Goal: Task Accomplishment & Management: Manage account settings

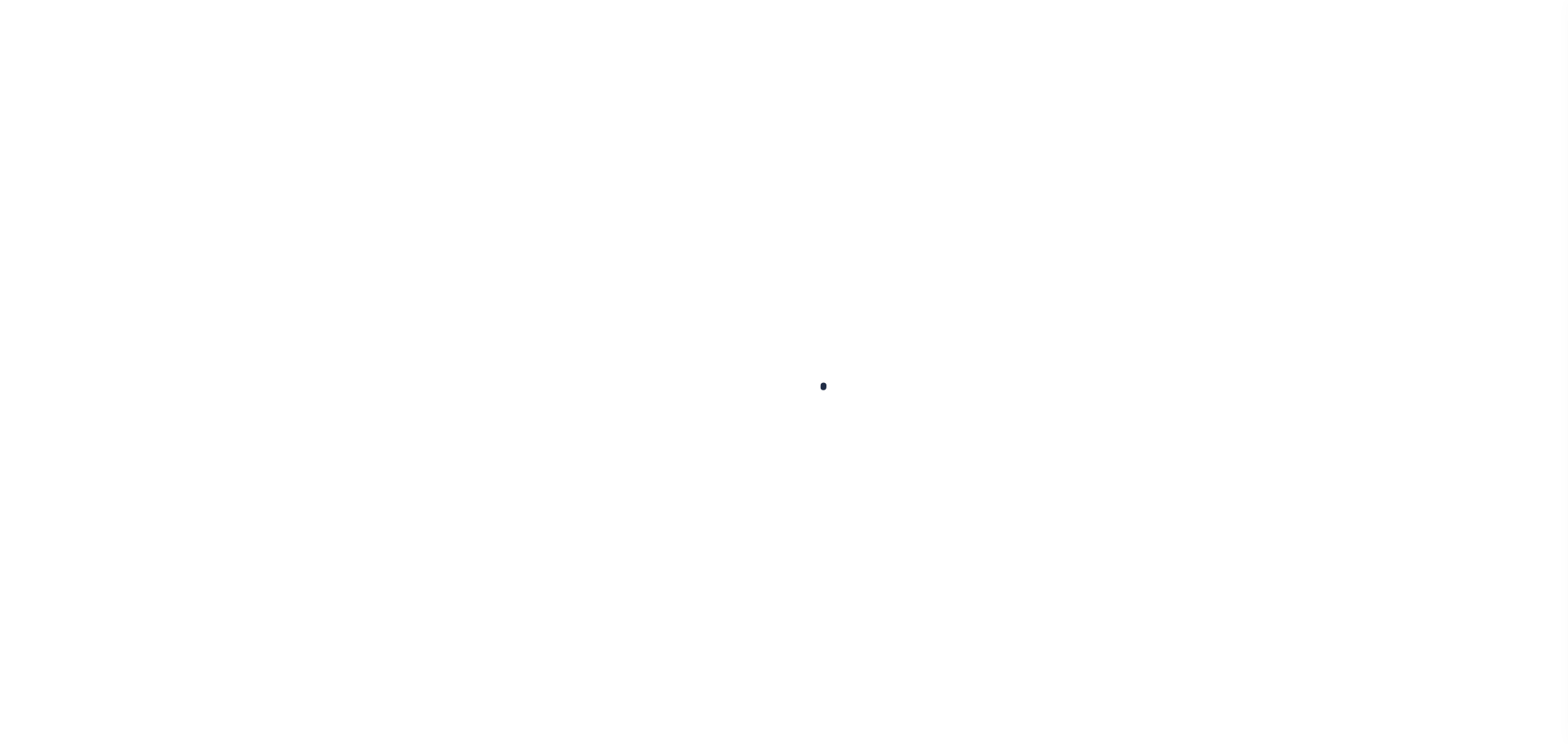
select select
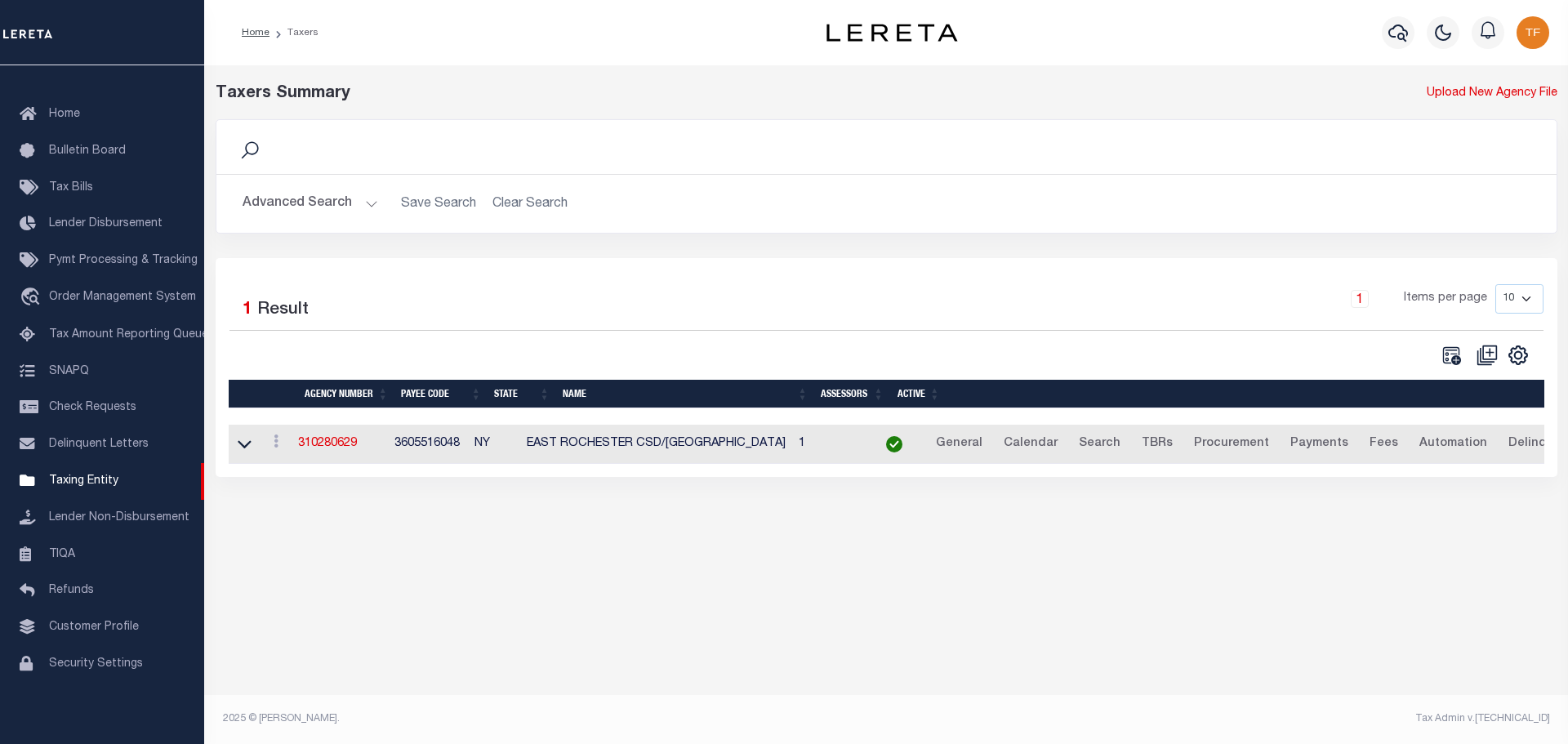
click at [369, 198] on button "Advanced Search" at bounding box center [310, 204] width 135 height 32
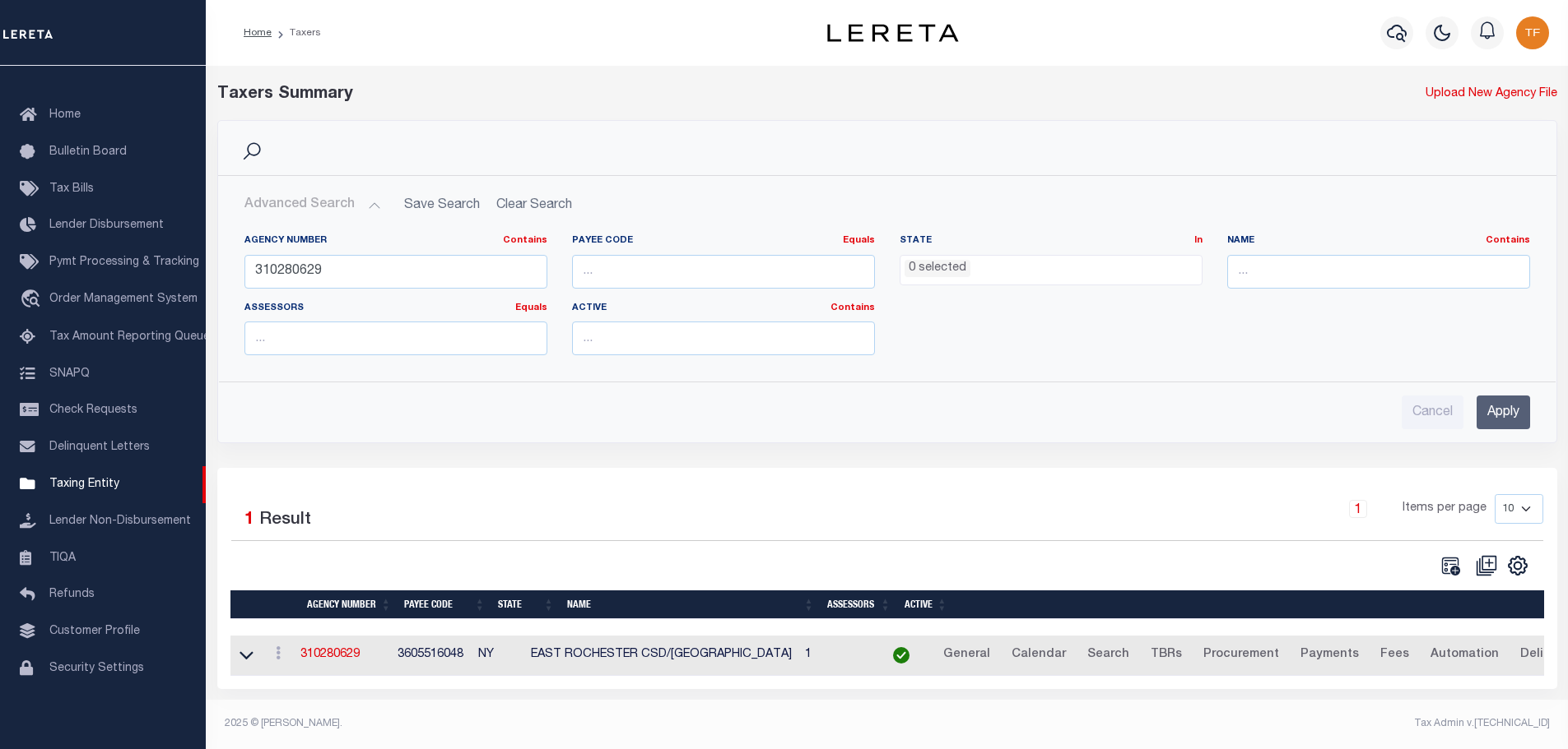
click at [1493, 420] on input "Apply" at bounding box center [1503, 412] width 54 height 34
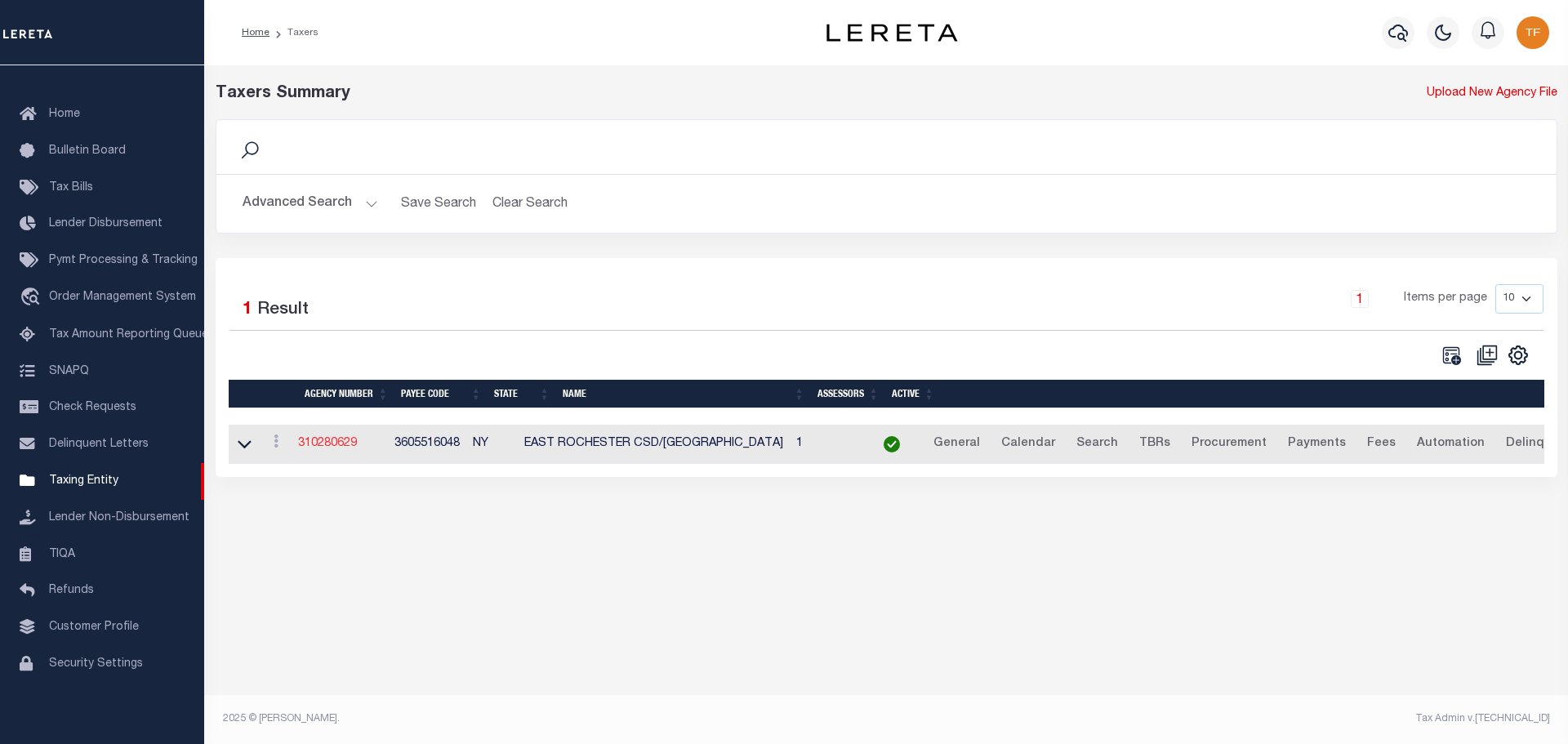
click at [328, 447] on link "310280629" at bounding box center [328, 444] width 59 height 12
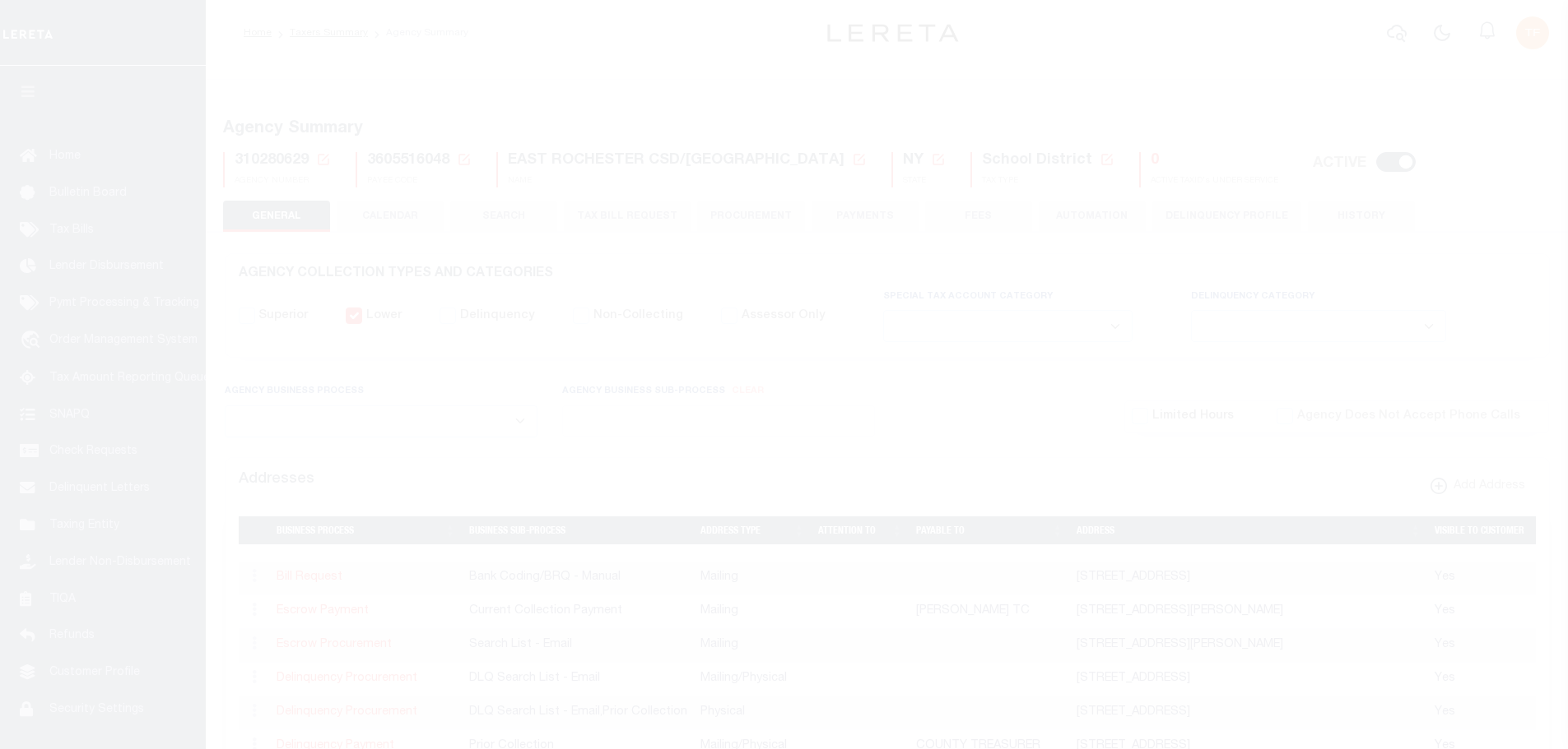
select select
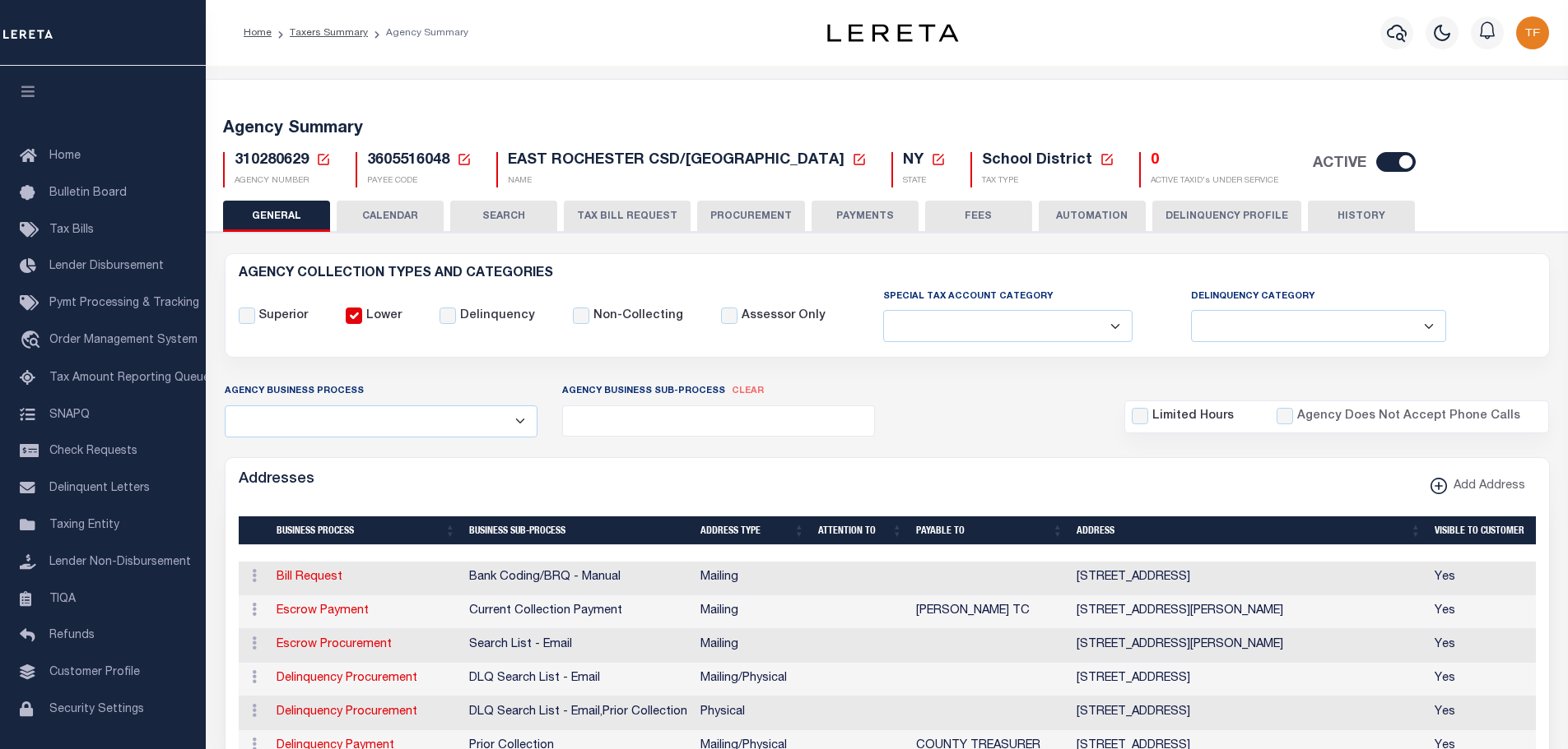
click at [321, 158] on icon at bounding box center [323, 160] width 15 height 15
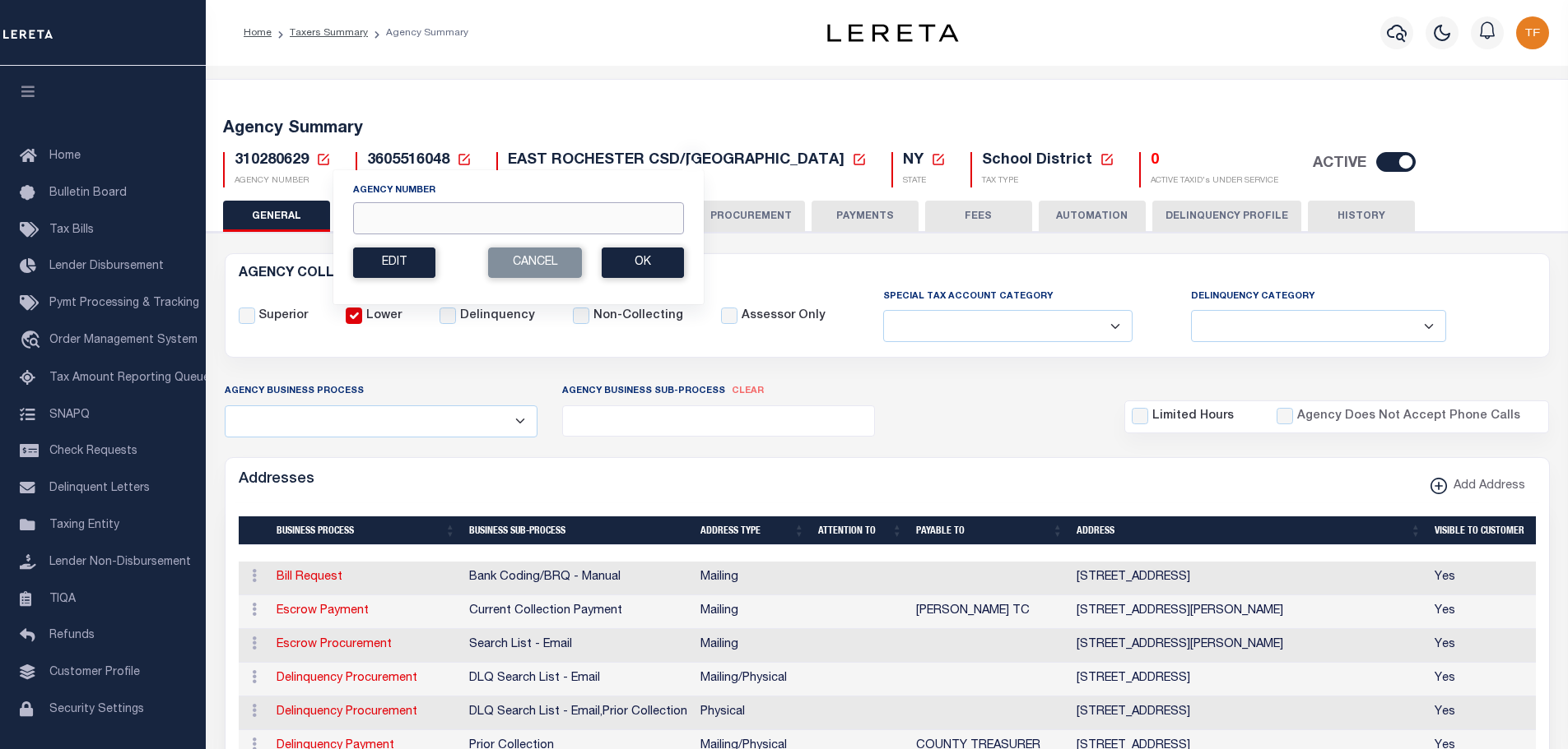
click at [371, 219] on input "Agency Number" at bounding box center [518, 218] width 331 height 32
type input "310270624"
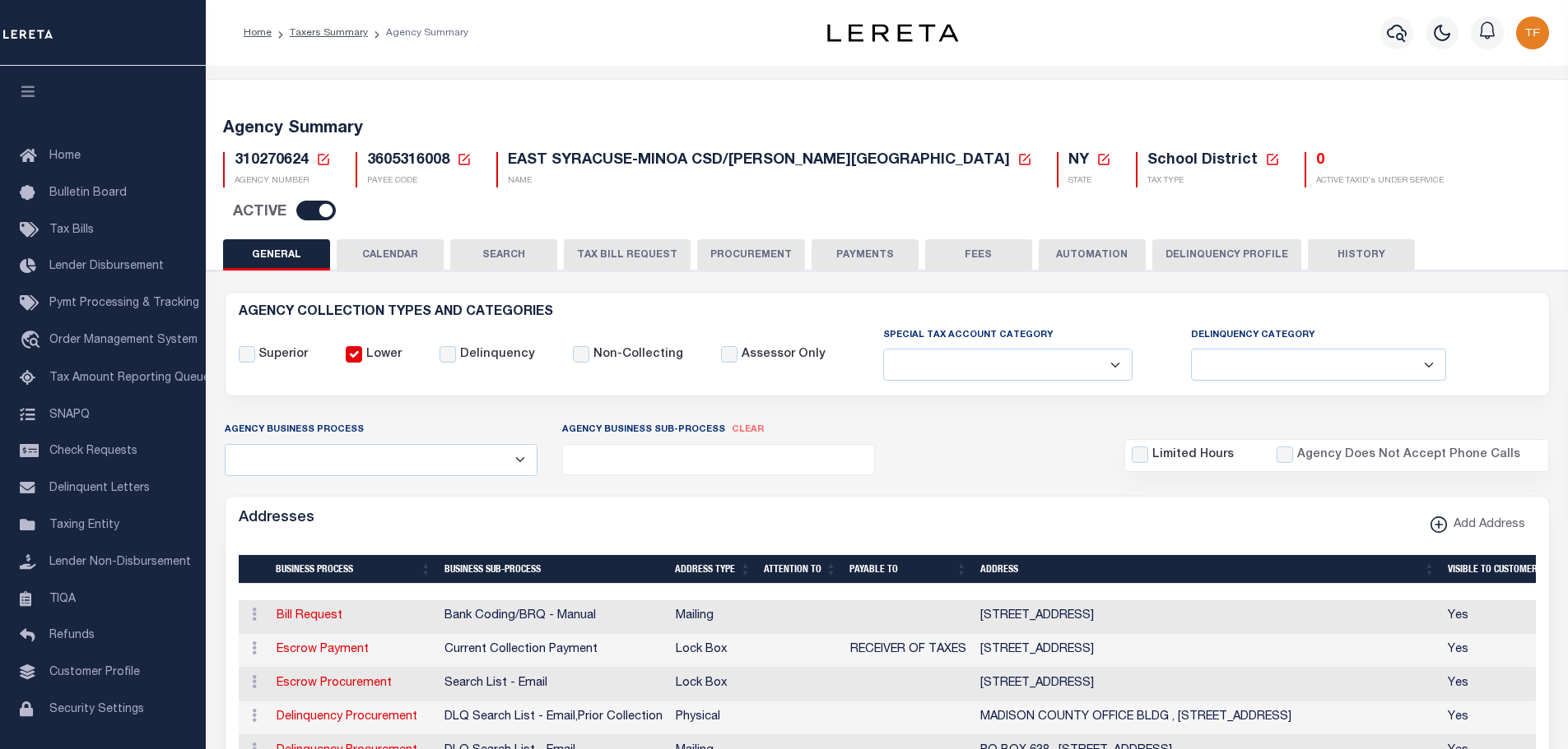
select select
click at [320, 156] on icon at bounding box center [323, 160] width 15 height 15
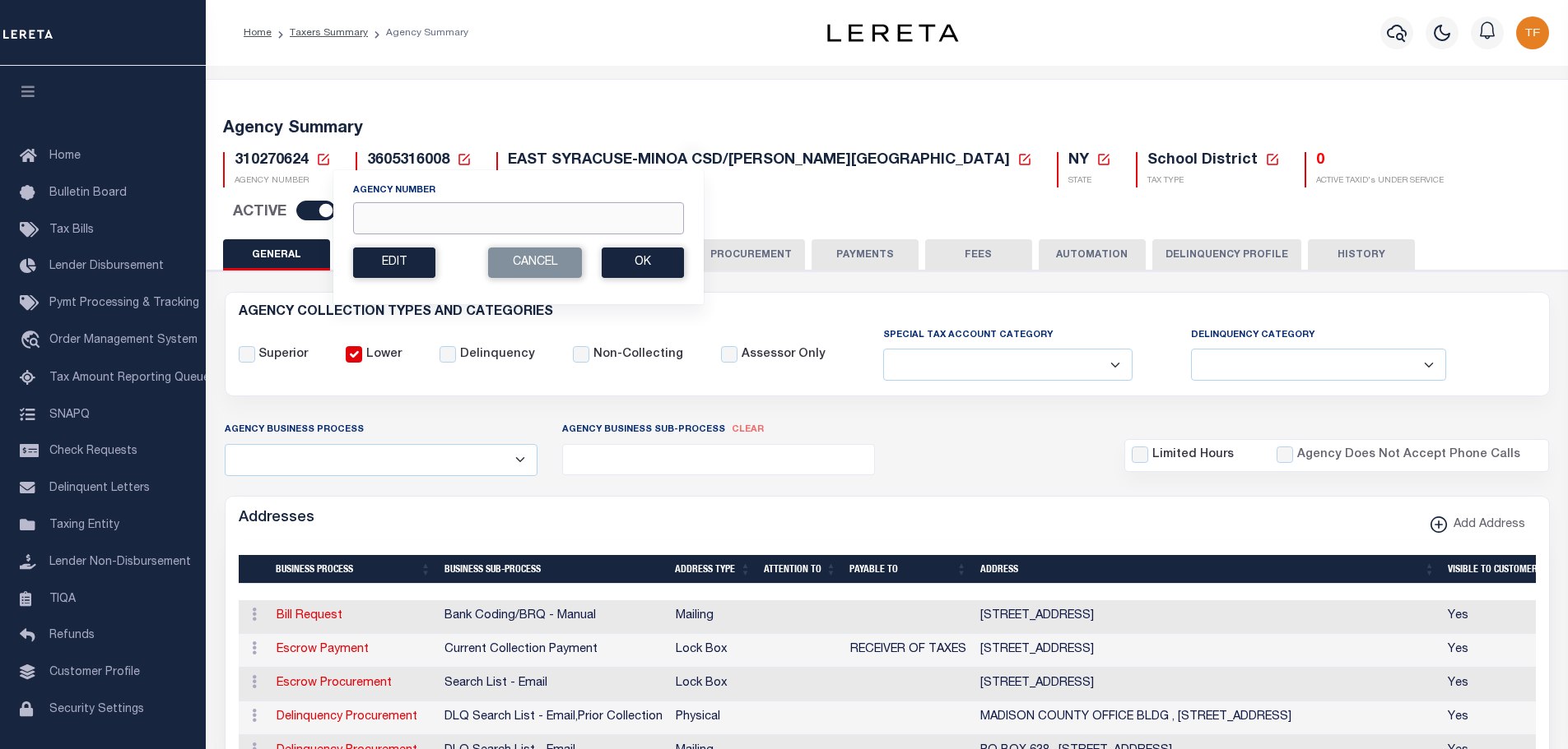
drag, startPoint x: 371, startPoint y: 220, endPoint x: 360, endPoint y: 215, distance: 12.1
click at [371, 220] on input "Agency Number" at bounding box center [518, 218] width 331 height 32
type input "310280606"
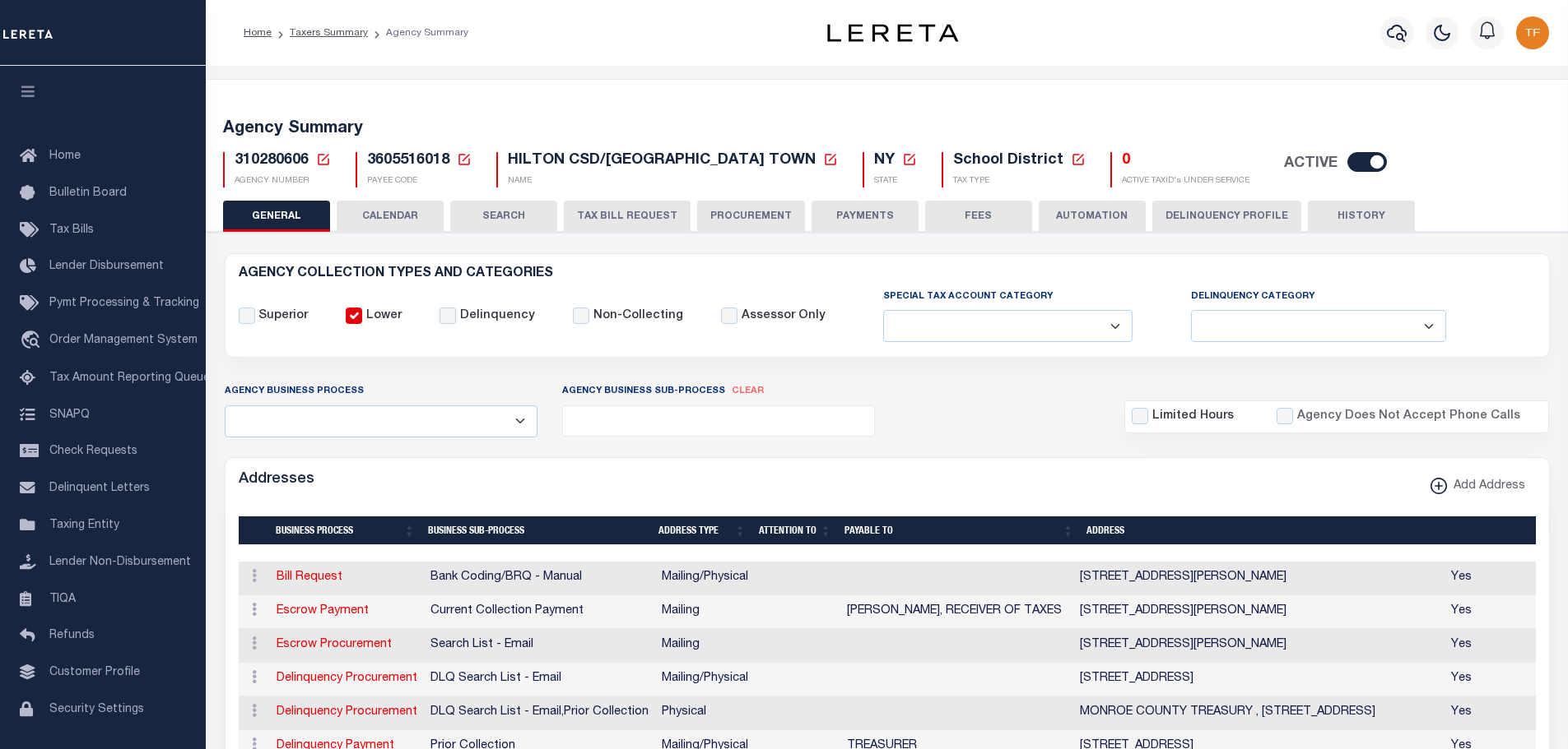
select select
click at [322, 159] on icon at bounding box center [323, 160] width 15 height 15
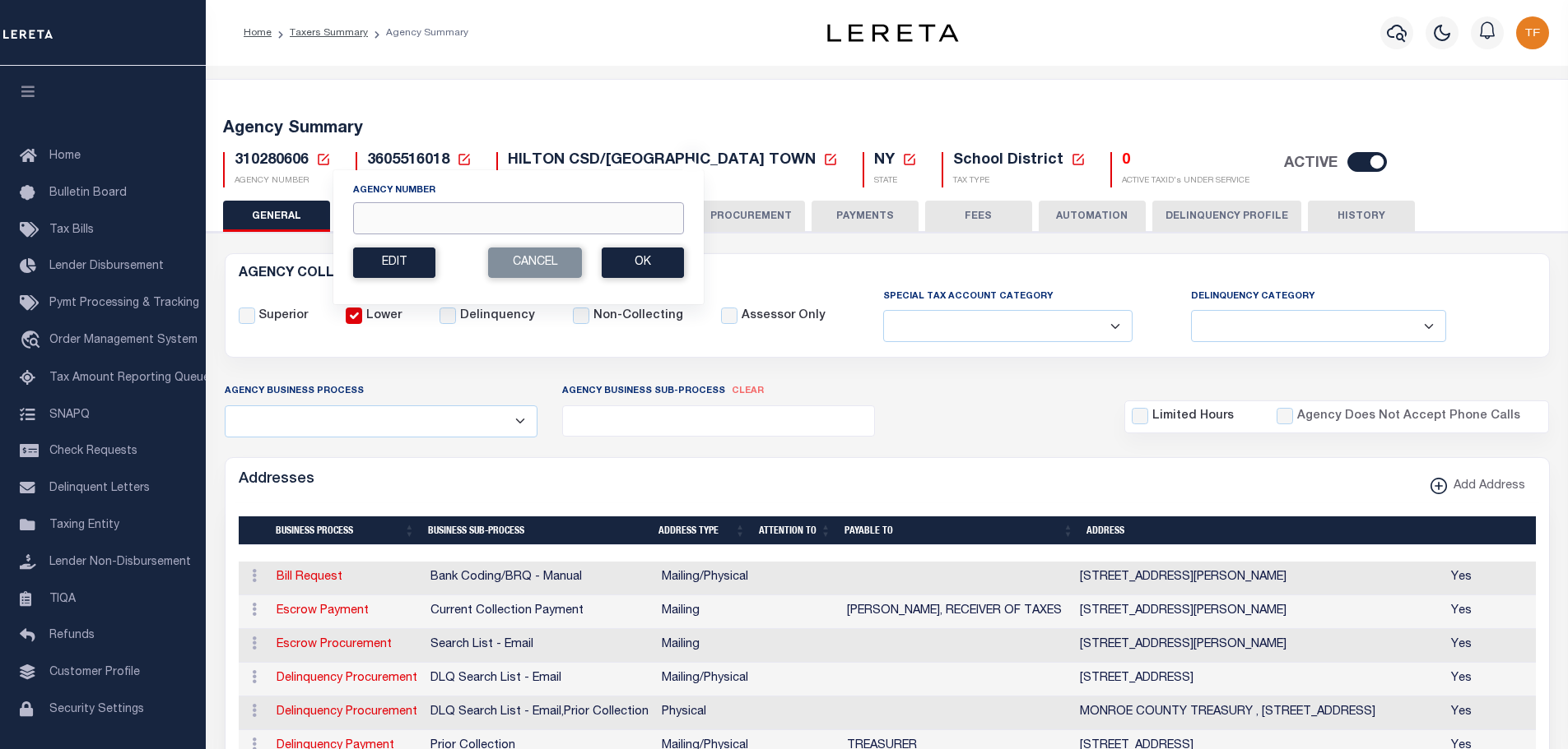
click at [363, 219] on input "Agency Number" at bounding box center [518, 218] width 331 height 32
type input "310280629"
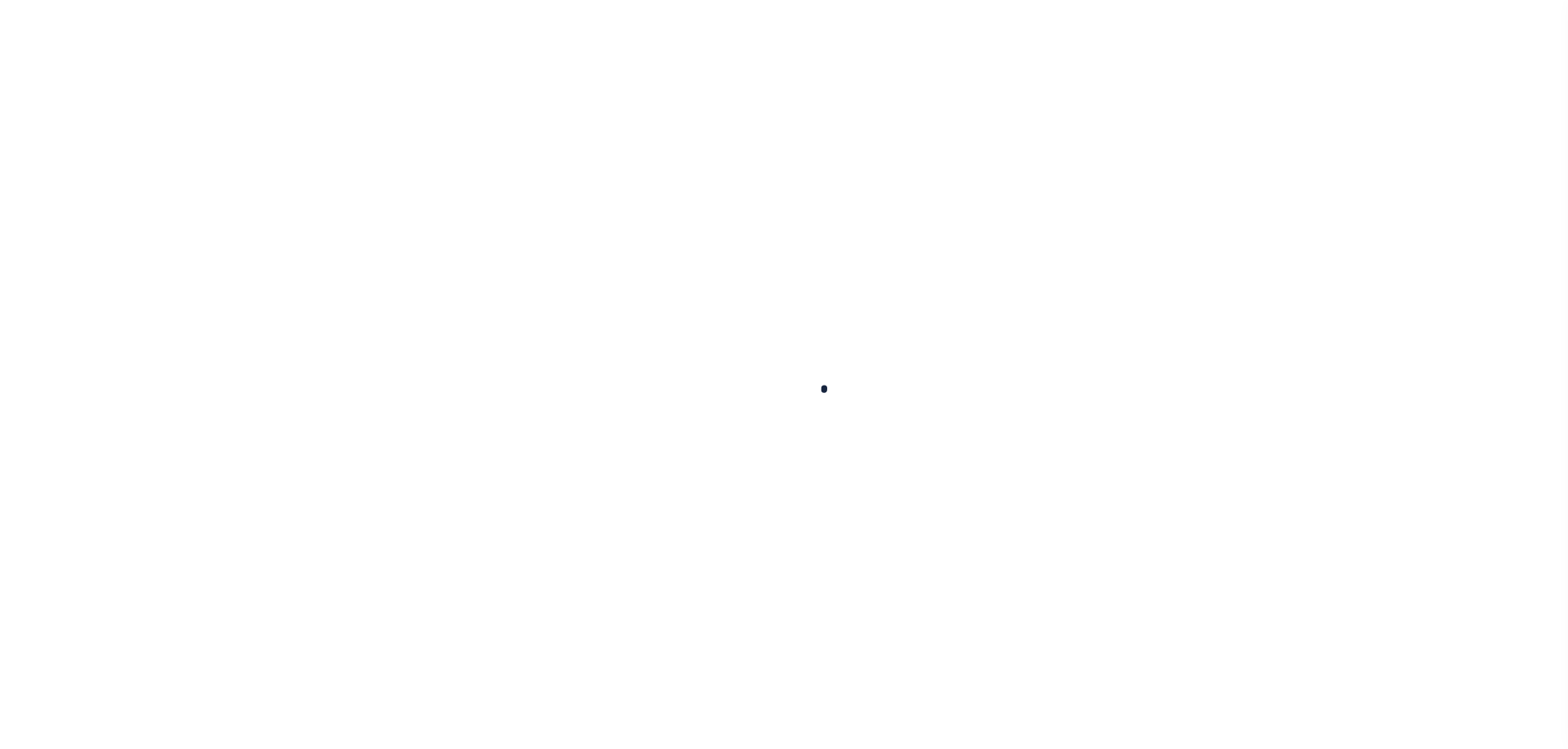
select select
checkbox input "false"
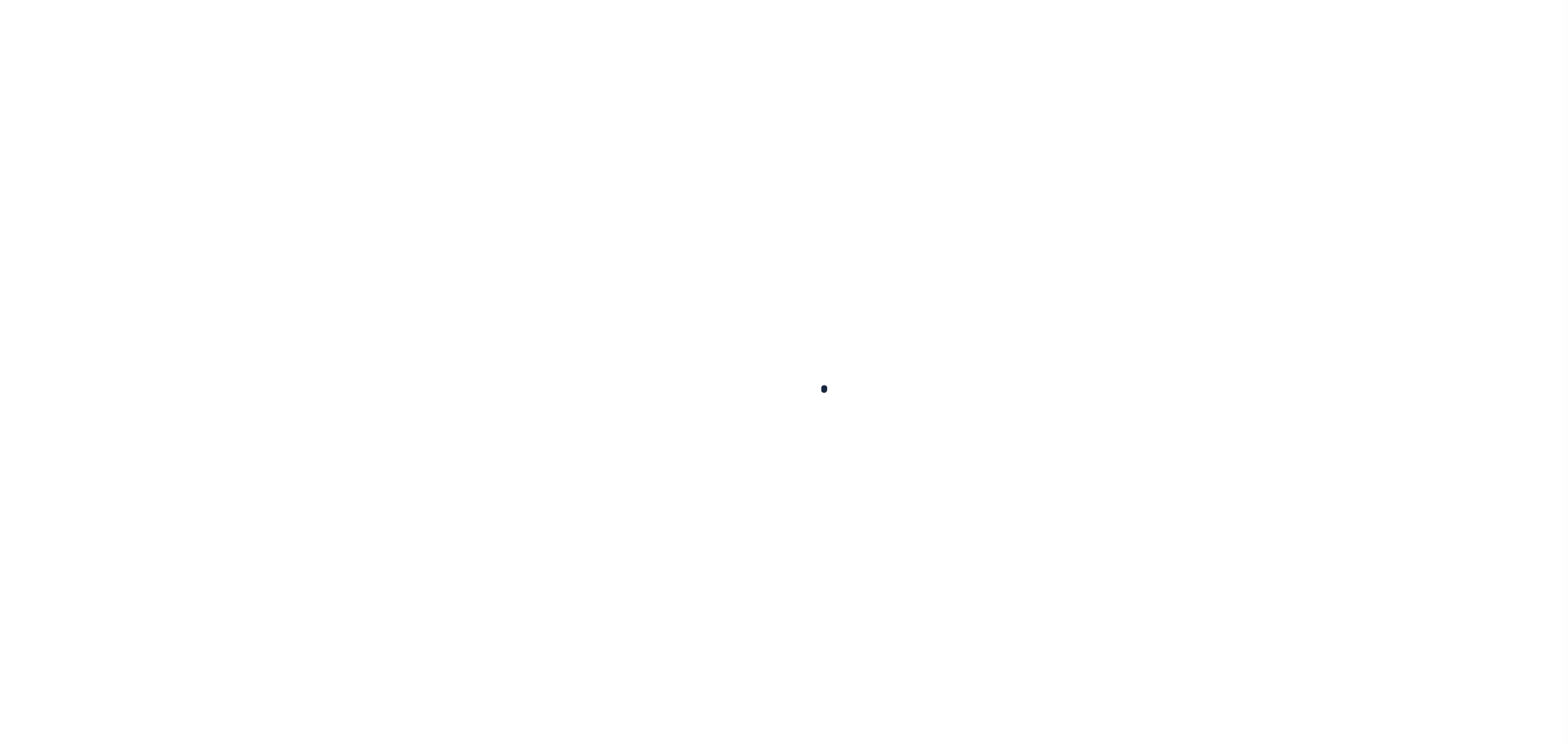
checkbox input "false"
type input "3605516048"
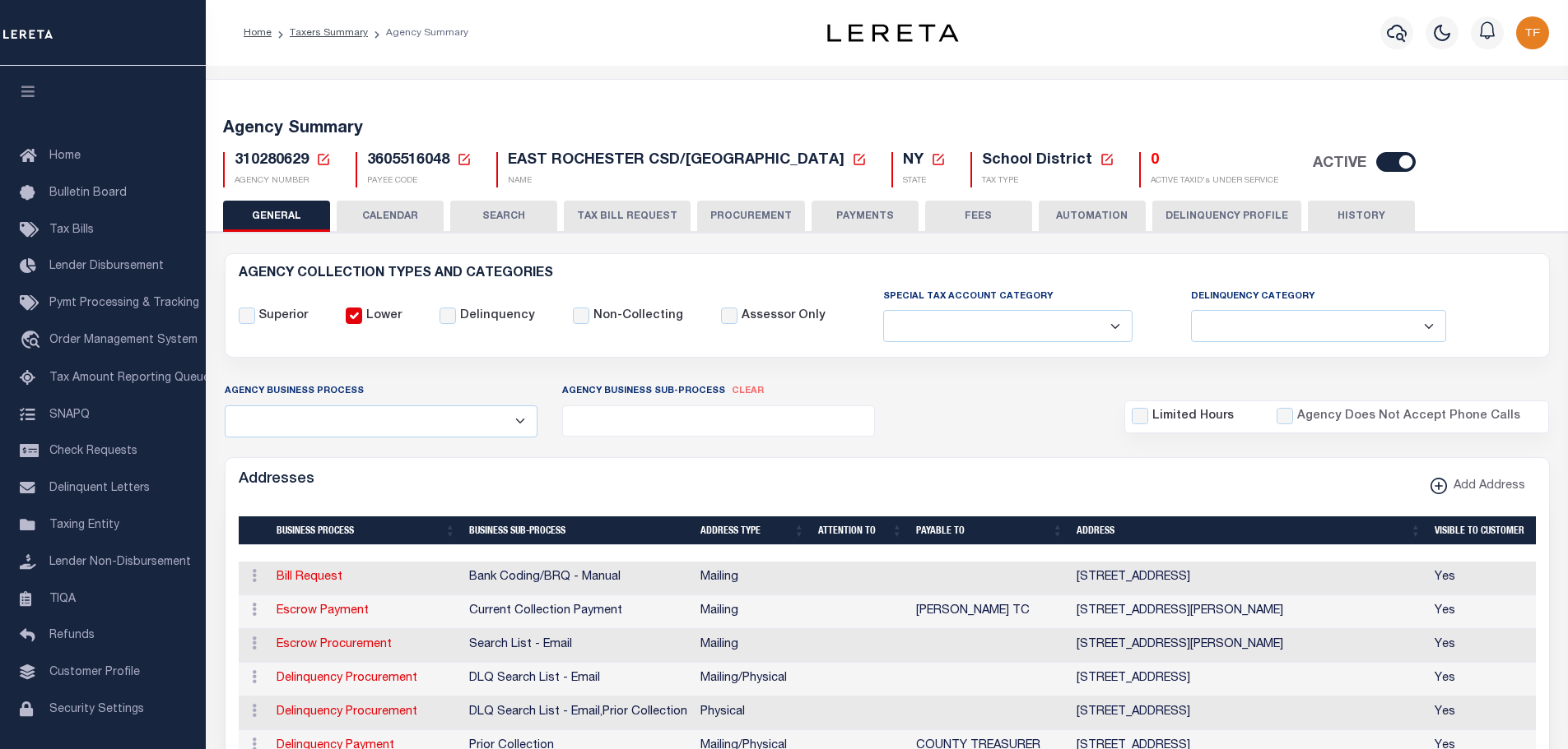
click at [320, 156] on icon at bounding box center [323, 160] width 15 height 15
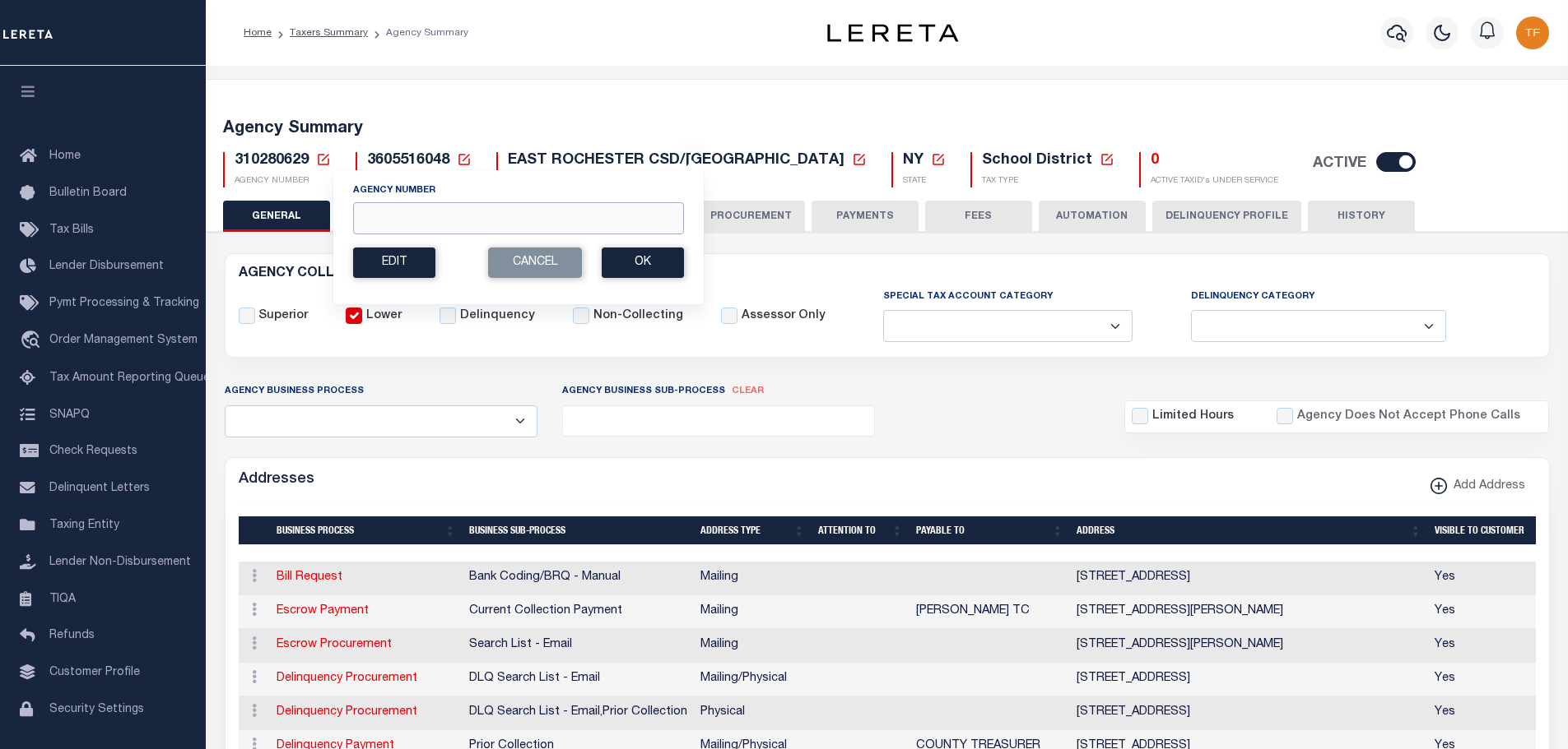
drag, startPoint x: 389, startPoint y: 211, endPoint x: 370, endPoint y: 199, distance: 22.5
click at [387, 210] on input "Agency Number" at bounding box center [518, 218] width 331 height 32
type input "310280605"
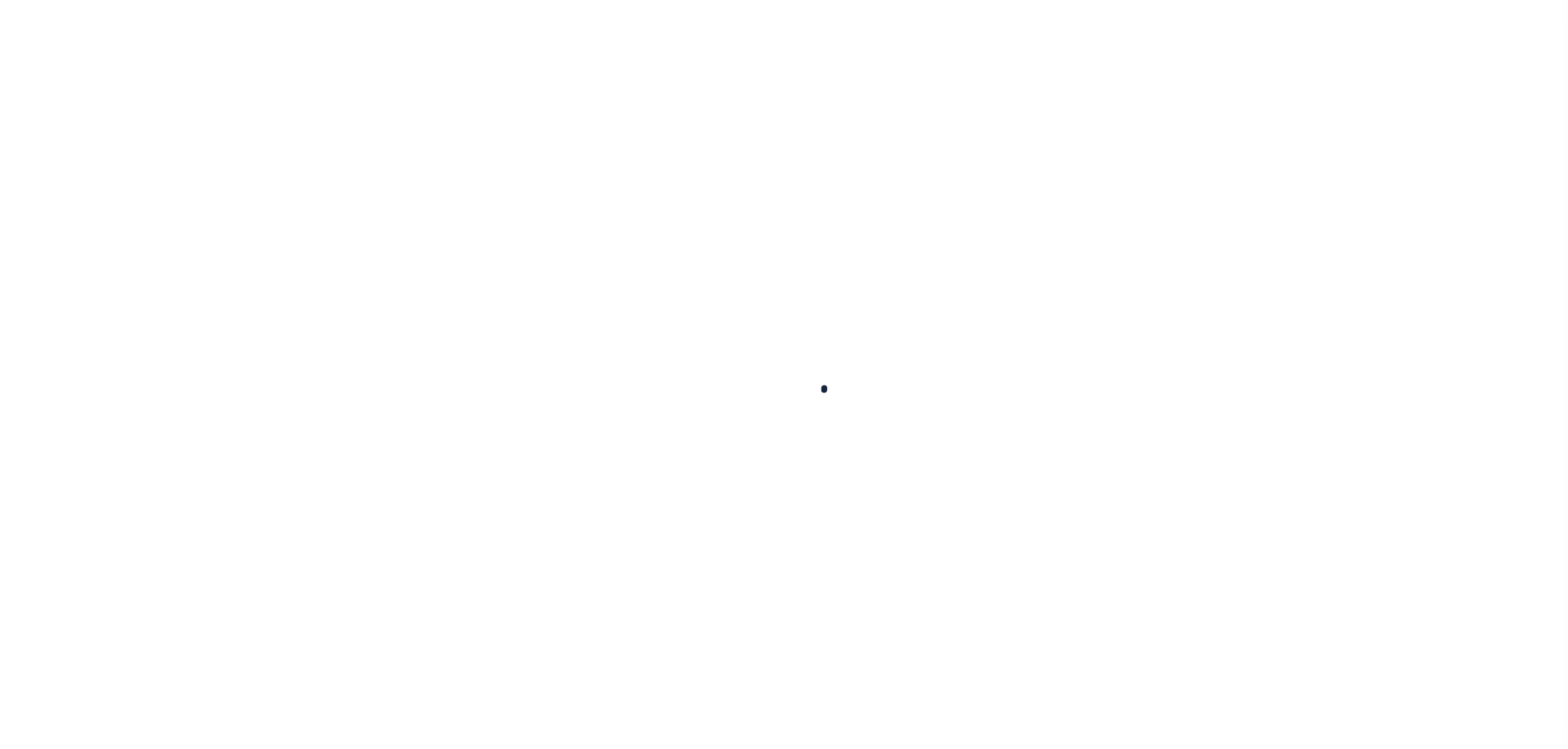
select select
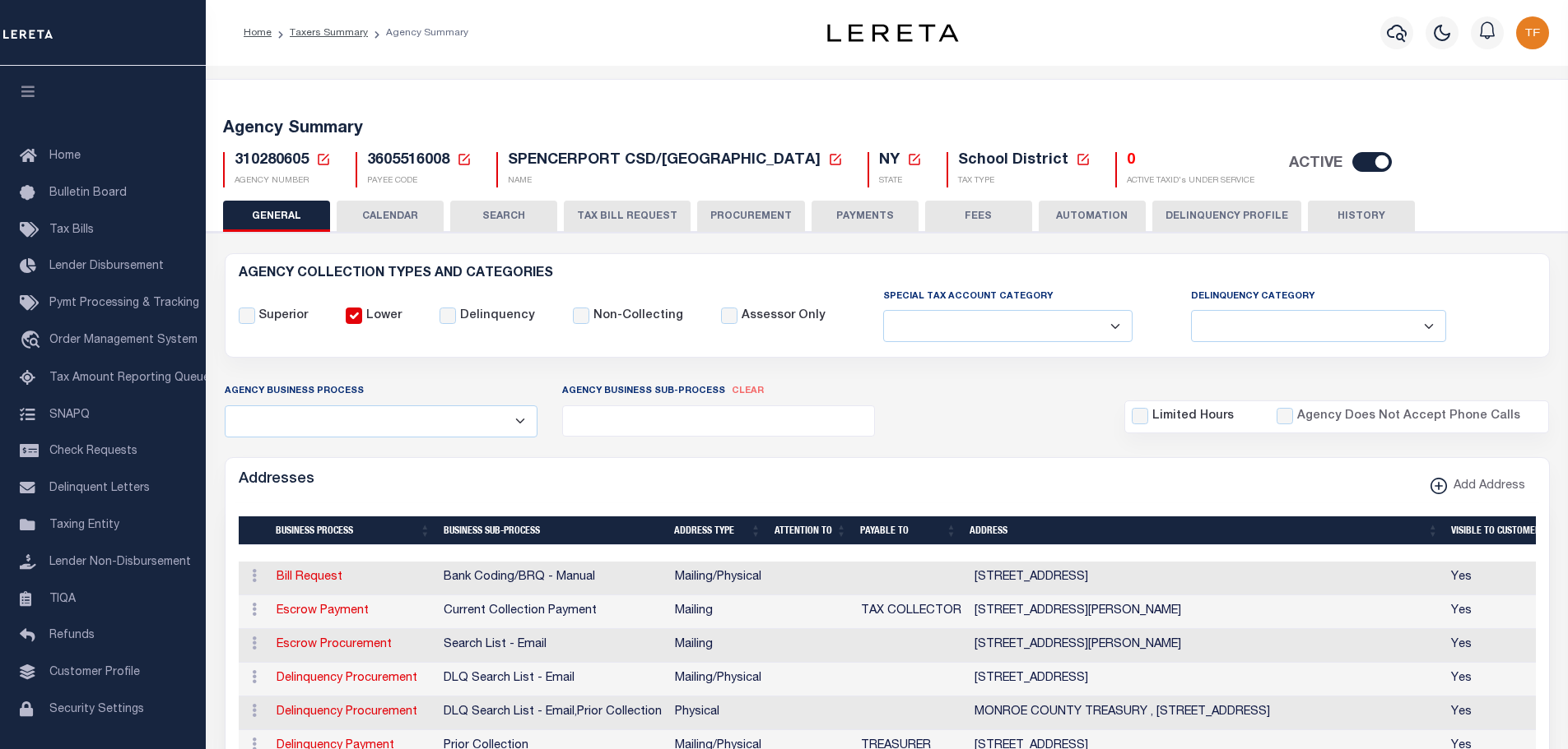
click at [323, 159] on icon at bounding box center [323, 160] width 12 height 12
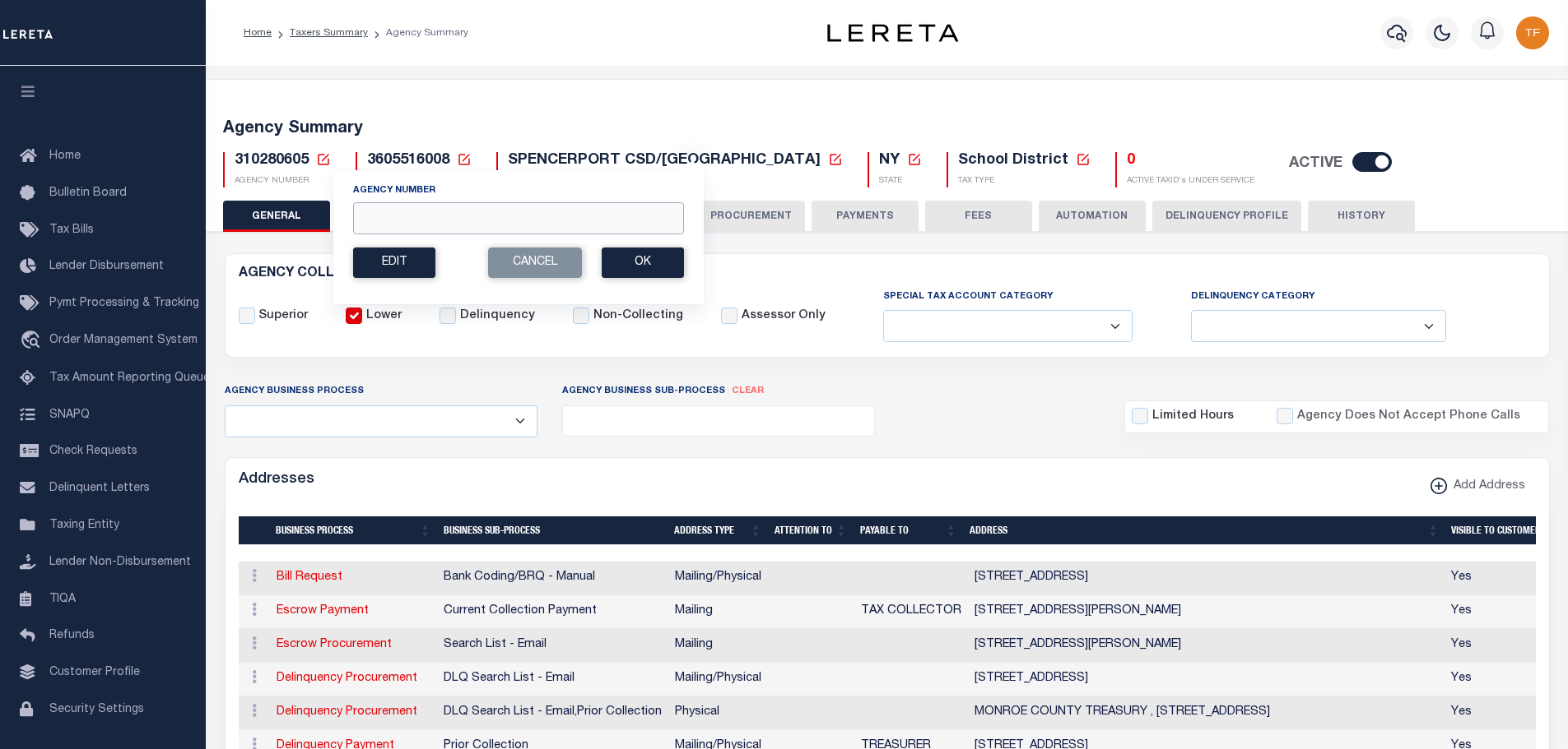
click at [382, 221] on input "Agency Number" at bounding box center [518, 218] width 331 height 32
type input "310280615"
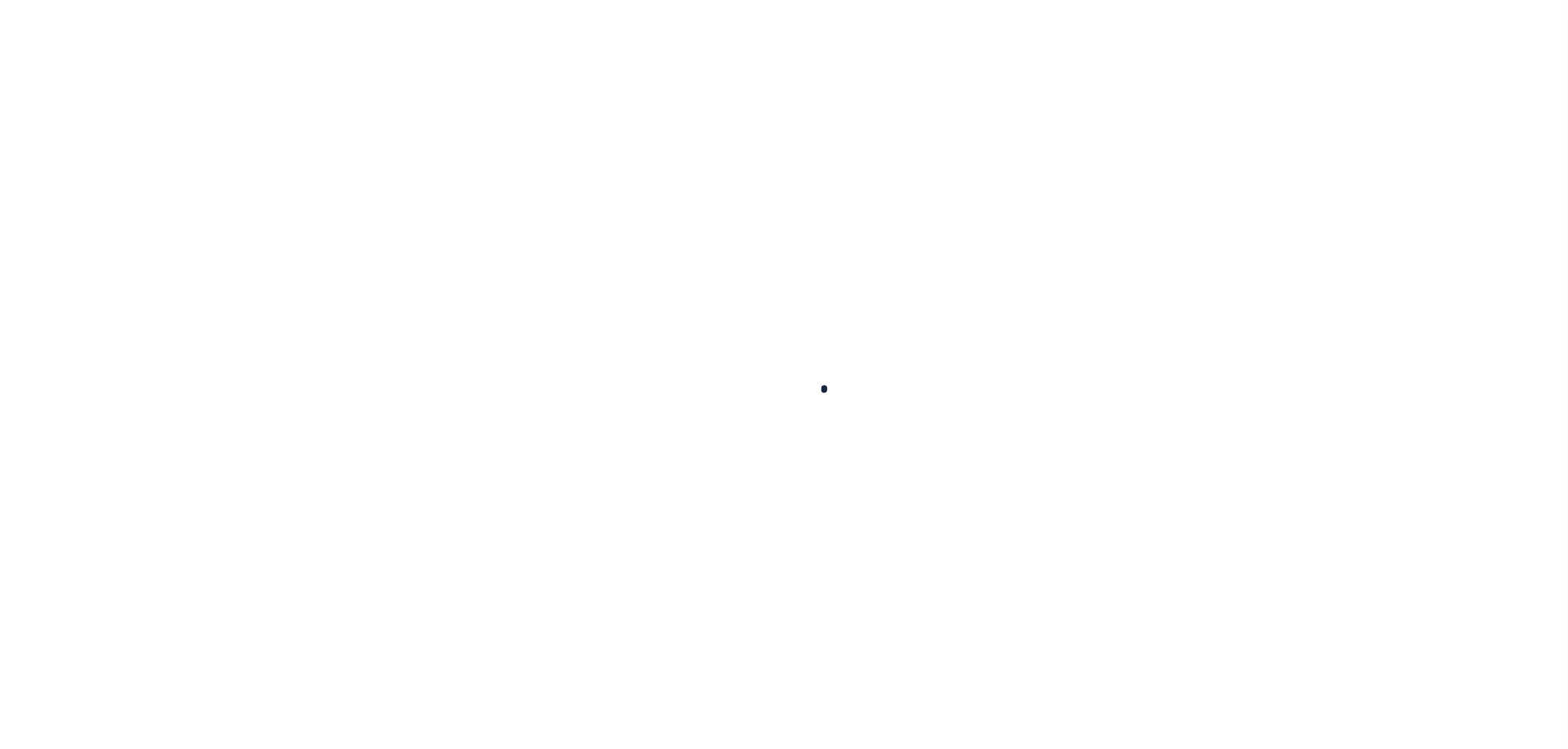
select select
